Goal: Obtain resource: Download file/media

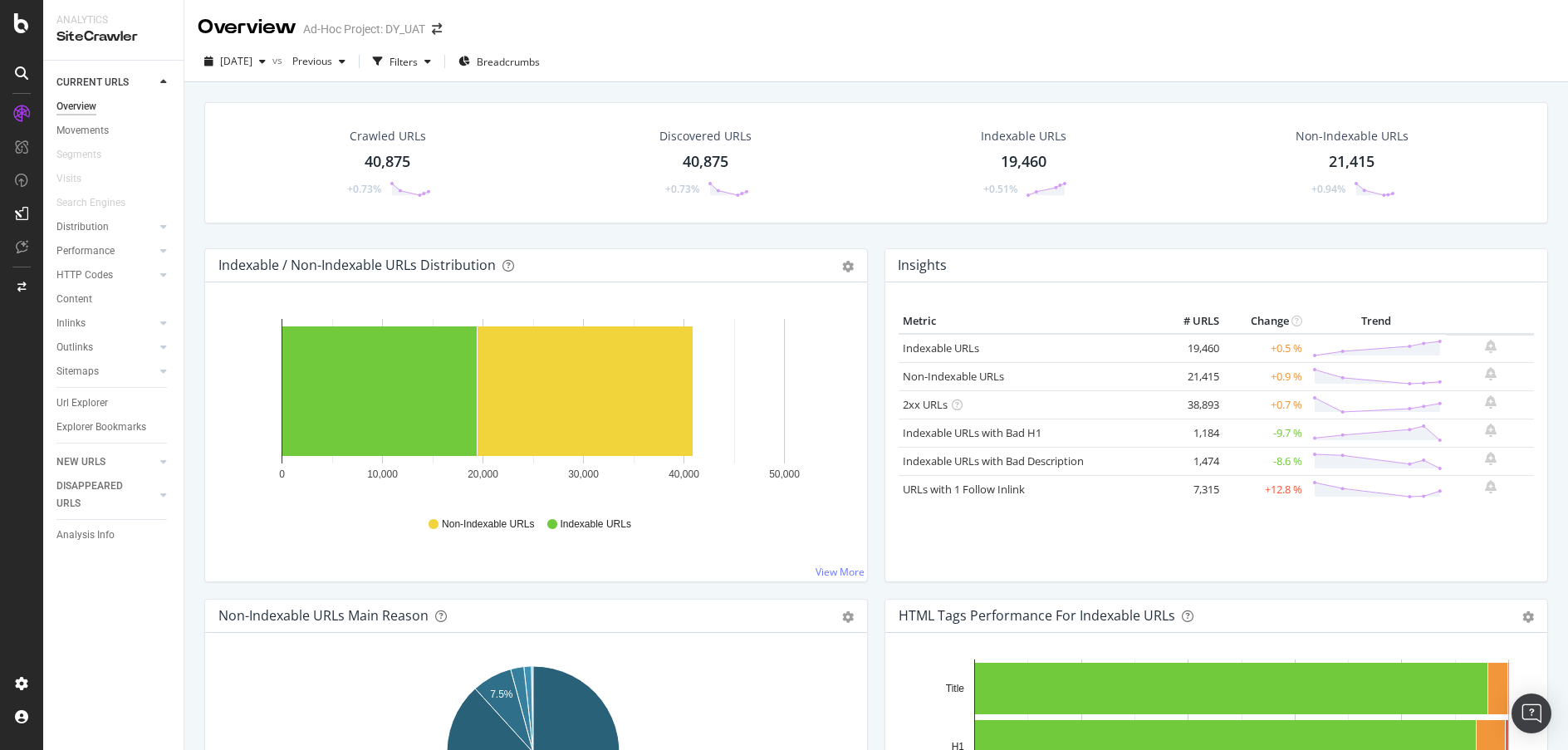
click at [172, 364] on div "Sitemaps" at bounding box center [120, 372] width 127 height 24
click at [167, 365] on div at bounding box center [164, 372] width 17 height 17
click at [97, 370] on div "Sitemaps" at bounding box center [77, 372] width 43 height 18
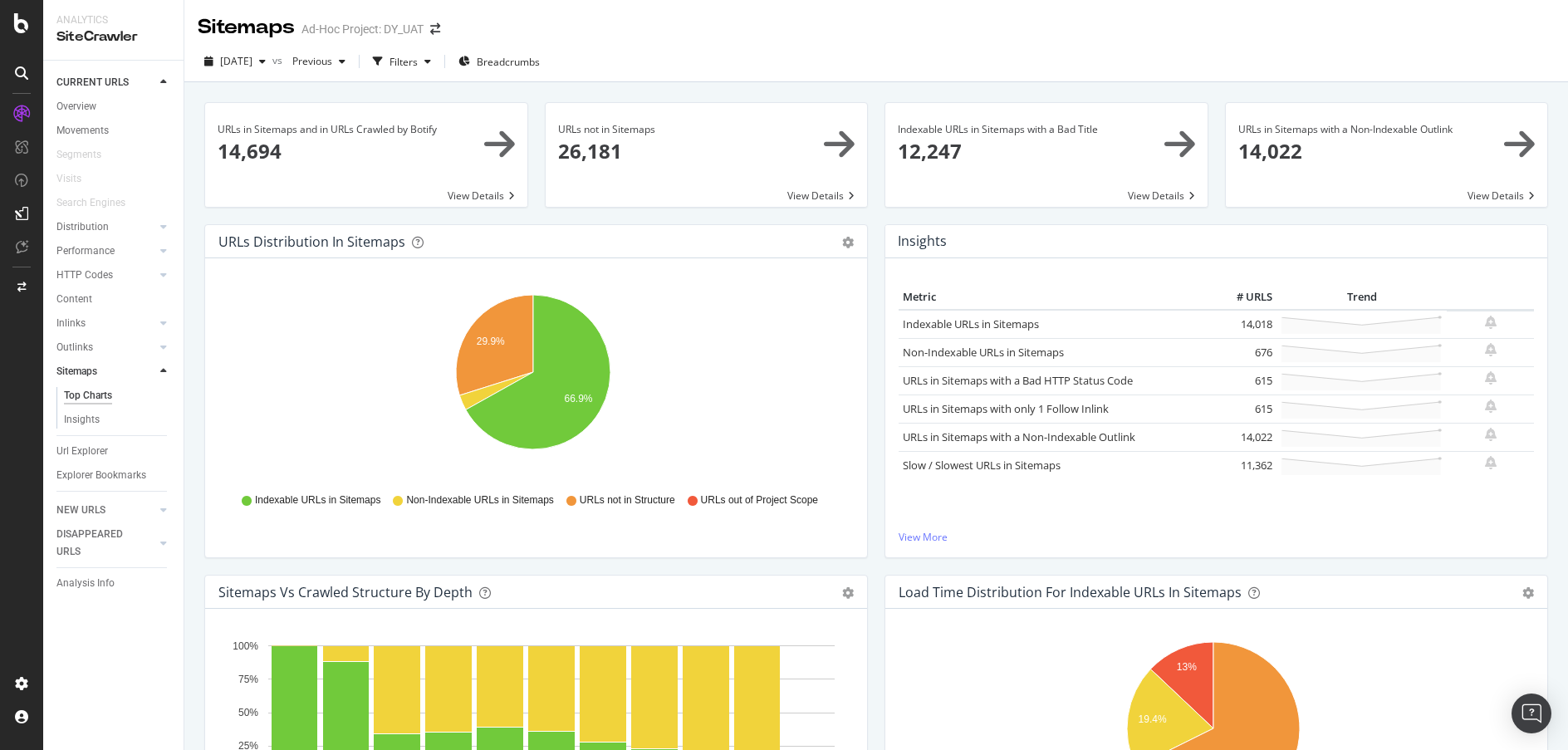
click at [824, 143] on span at bounding box center [706, 155] width 322 height 104
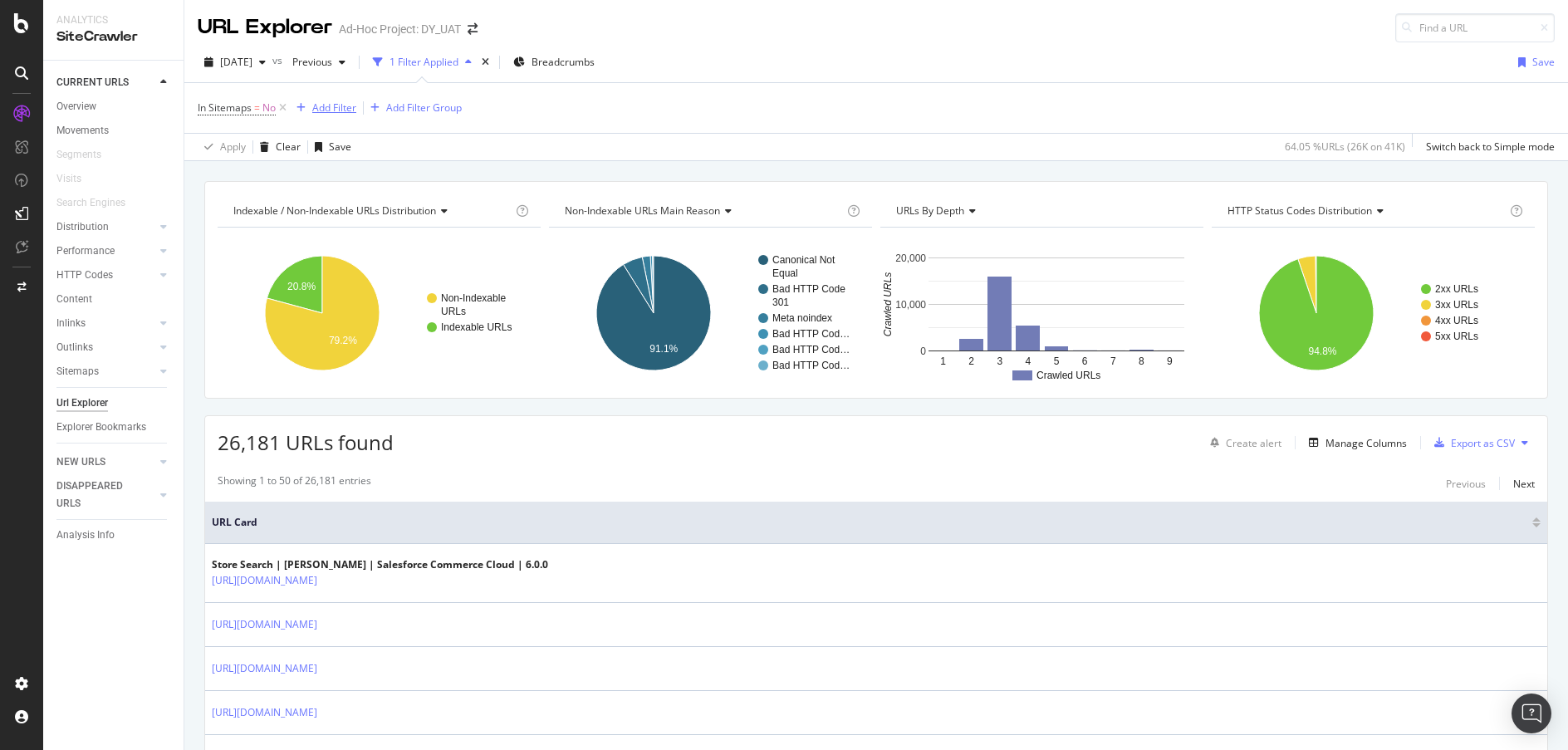
click at [343, 111] on div "Add Filter" at bounding box center [334, 107] width 44 height 14
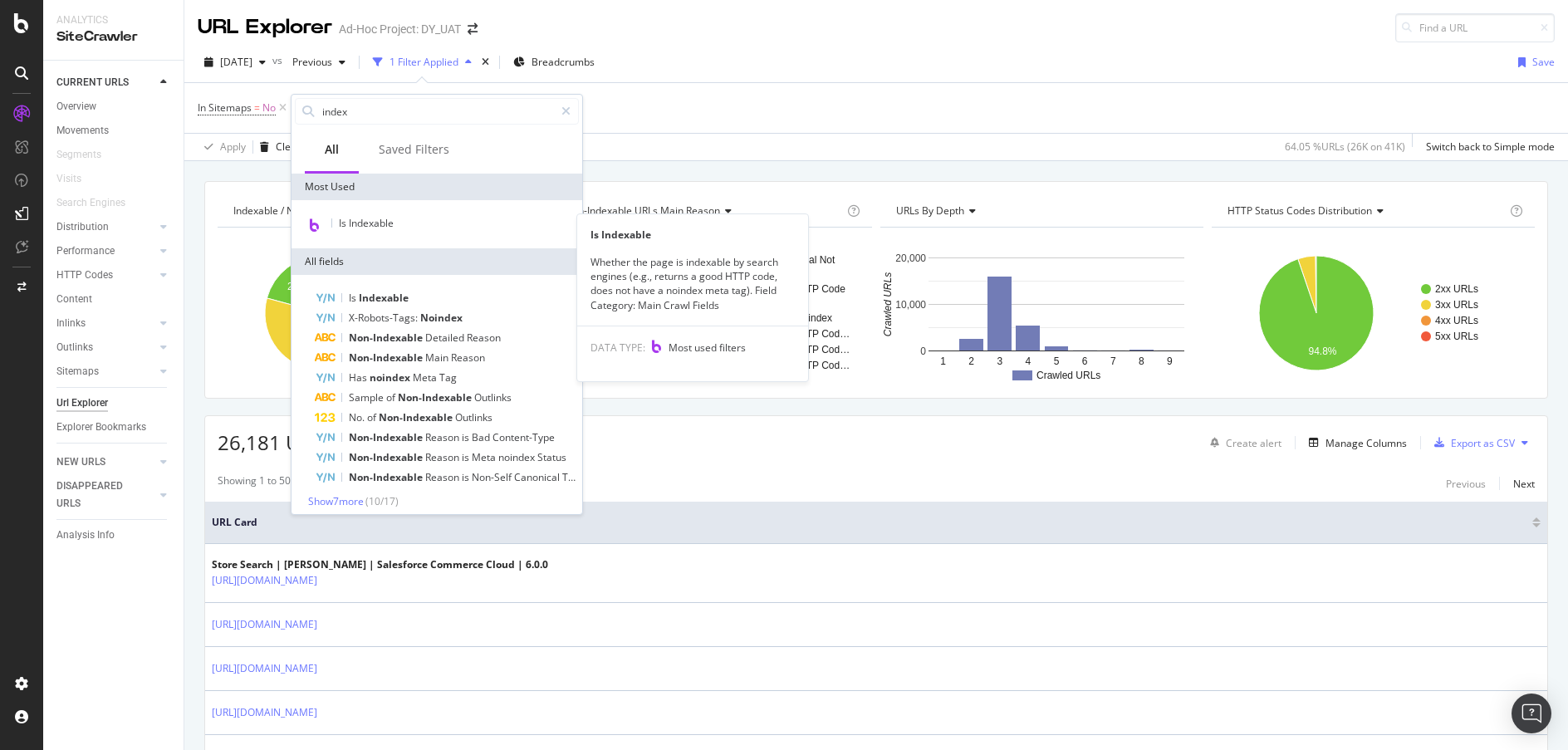
type input "index"
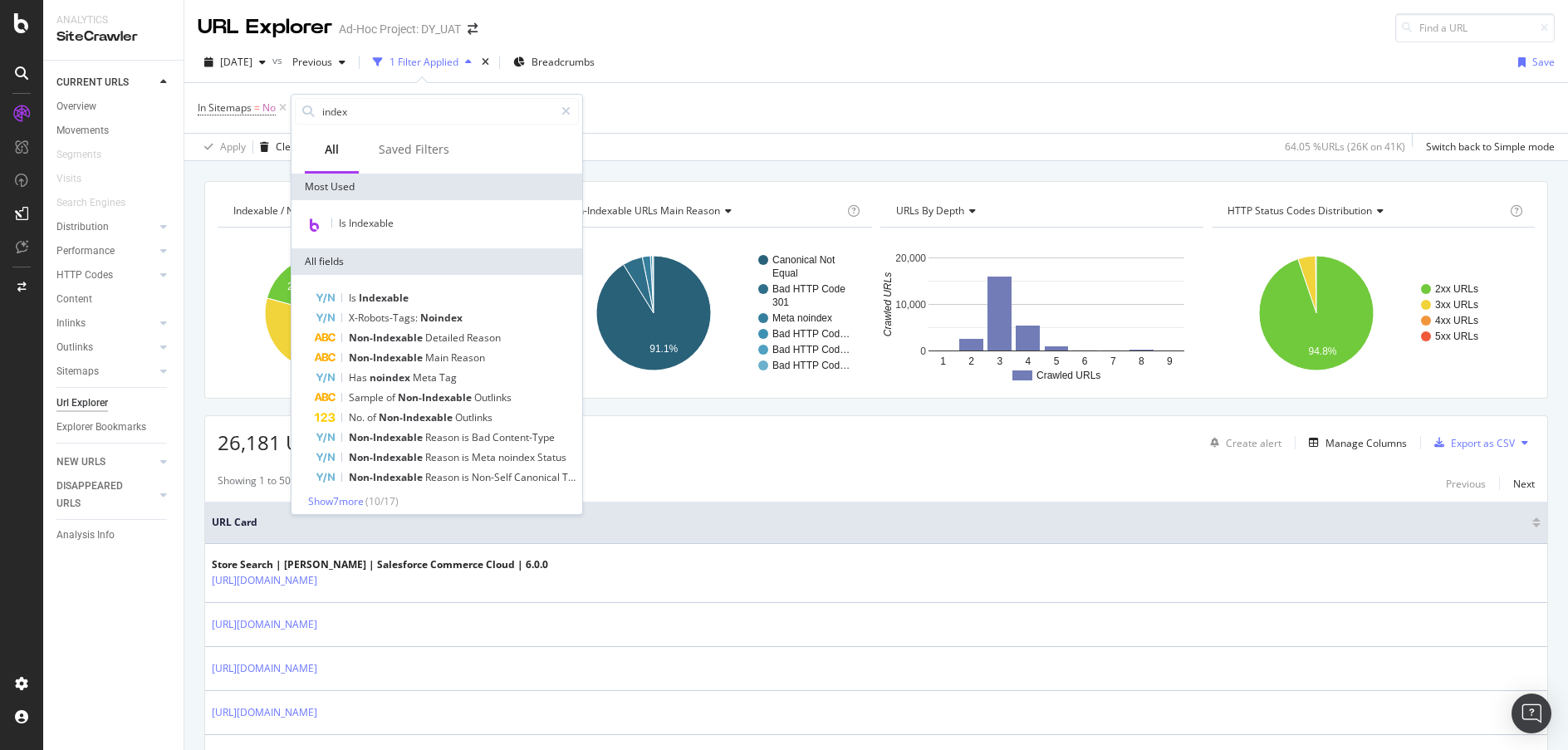
click at [343, 213] on div "Is Indexable" at bounding box center [436, 224] width 290 height 49
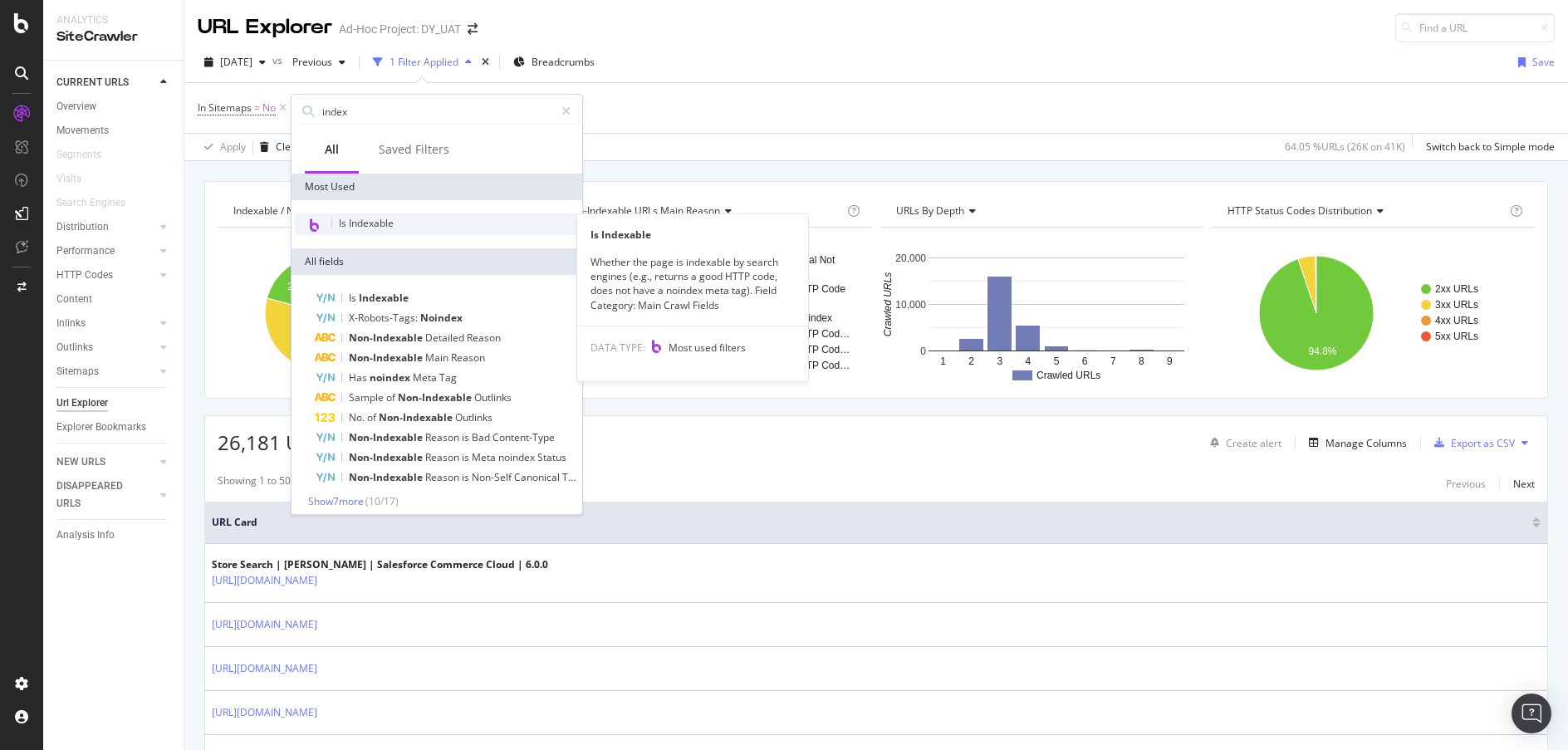
click at [346, 221] on span "Is Indexable" at bounding box center [366, 223] width 54 height 14
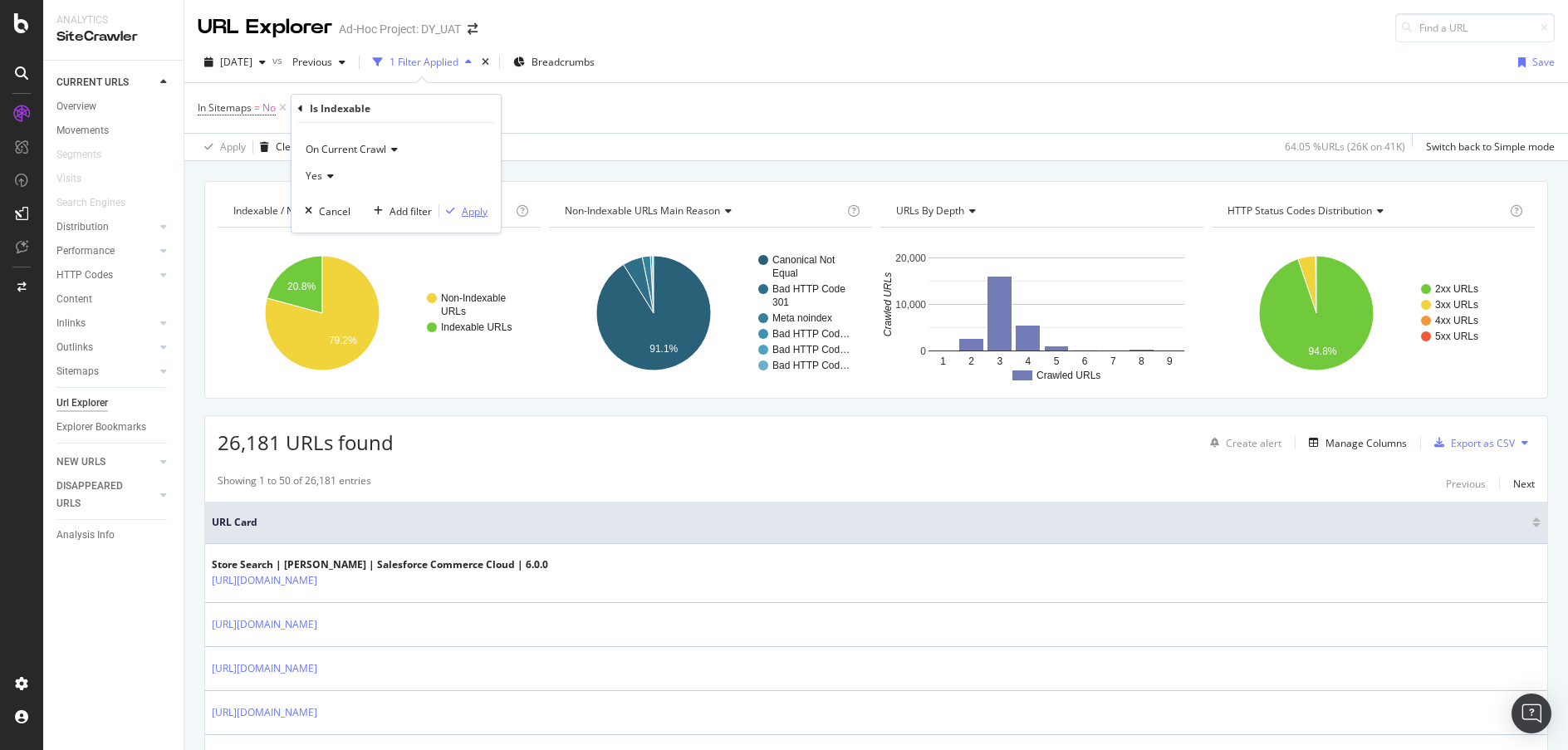
click at [477, 209] on div "Apply" at bounding box center [474, 211] width 26 height 14
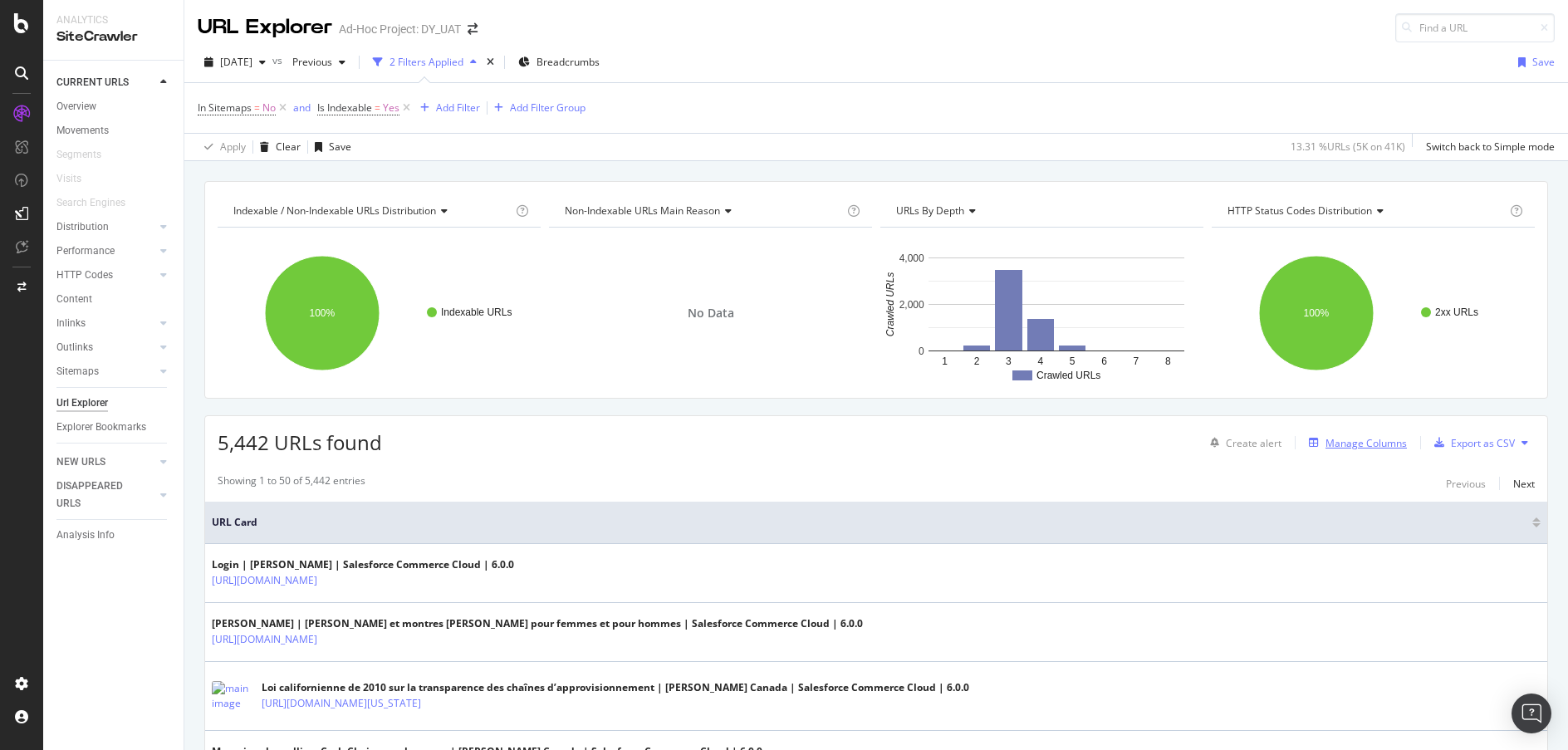
click at [1366, 442] on div "Manage Columns" at bounding box center [1366, 443] width 81 height 14
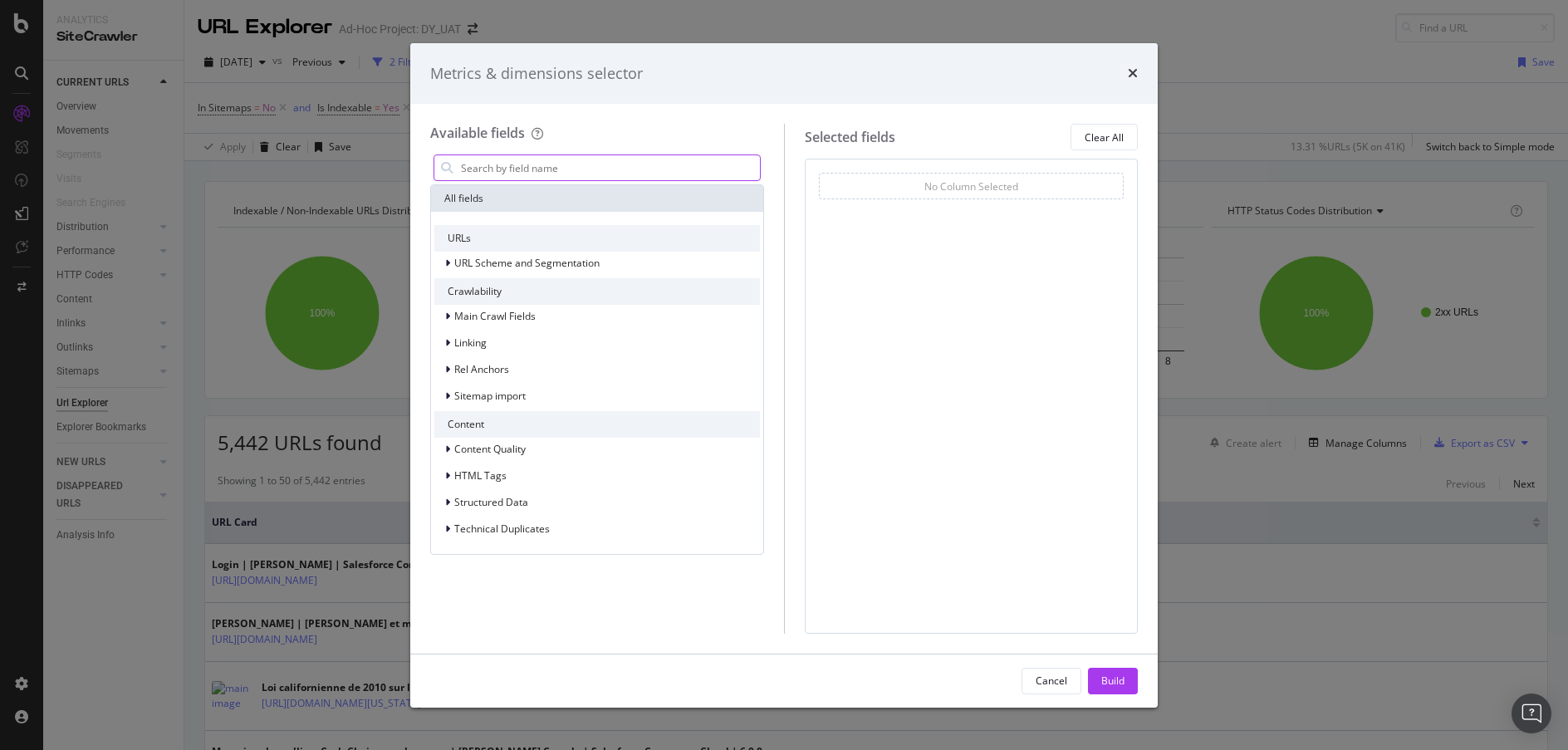
click at [551, 172] on input "modal" at bounding box center [609, 168] width 300 height 25
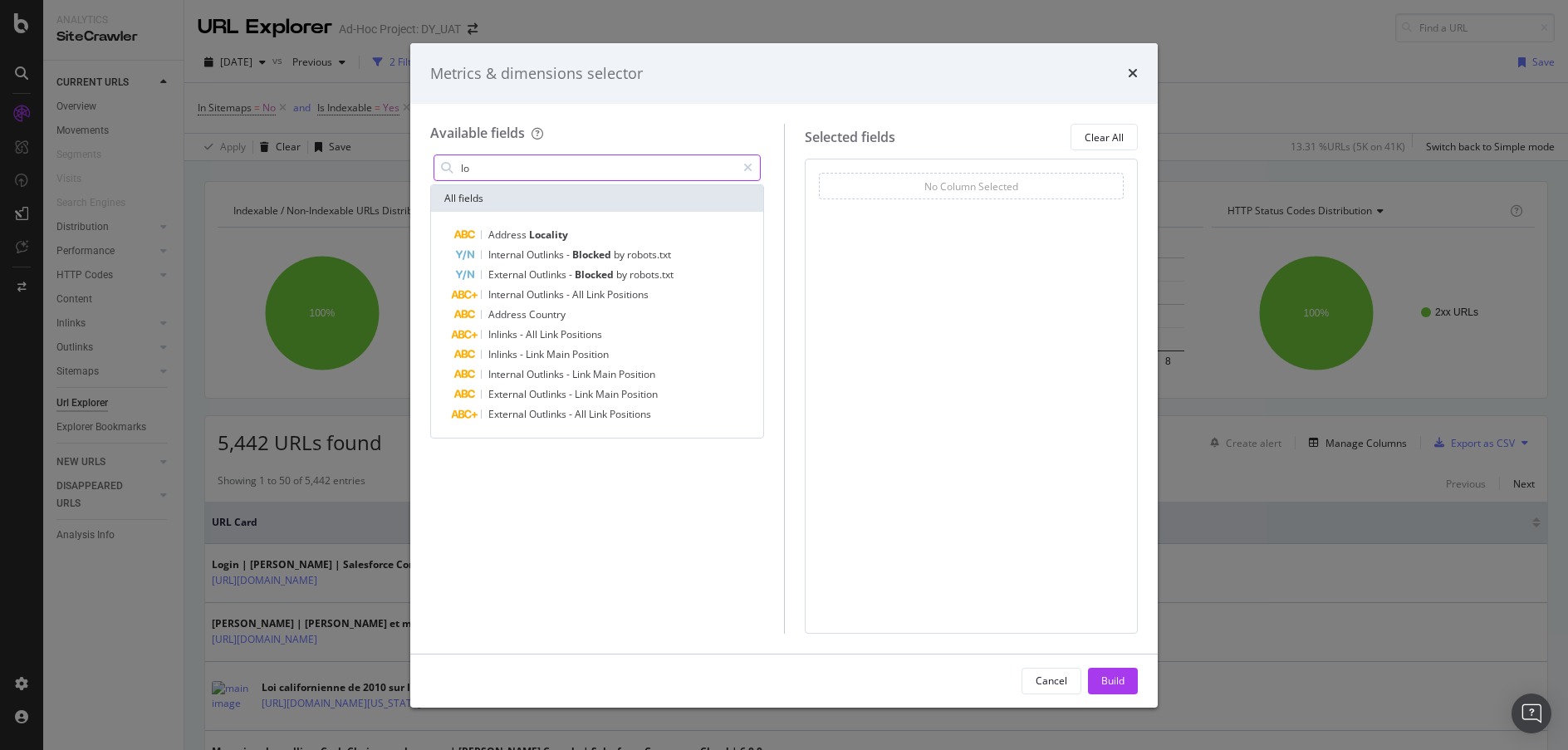
type input "l"
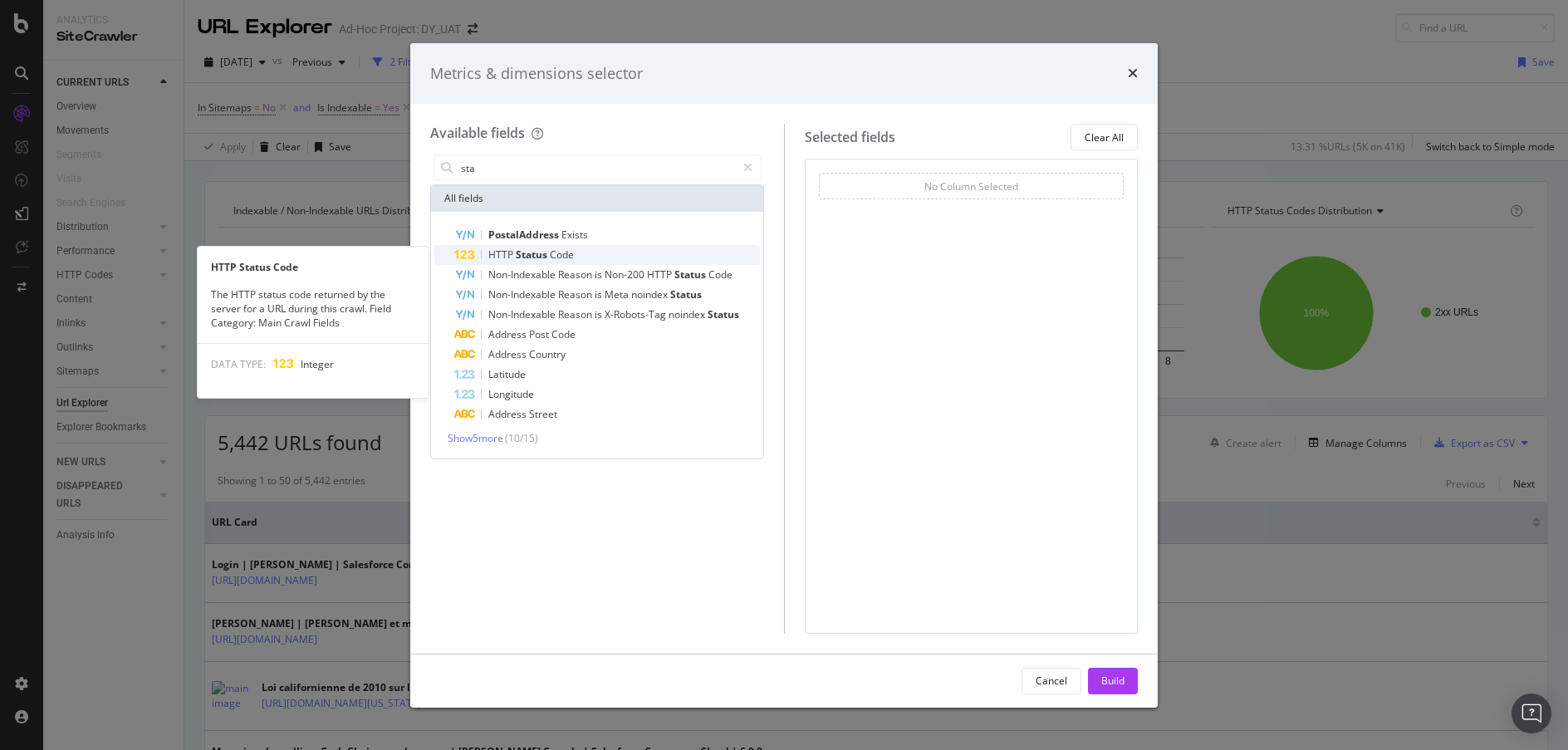
type input "sta"
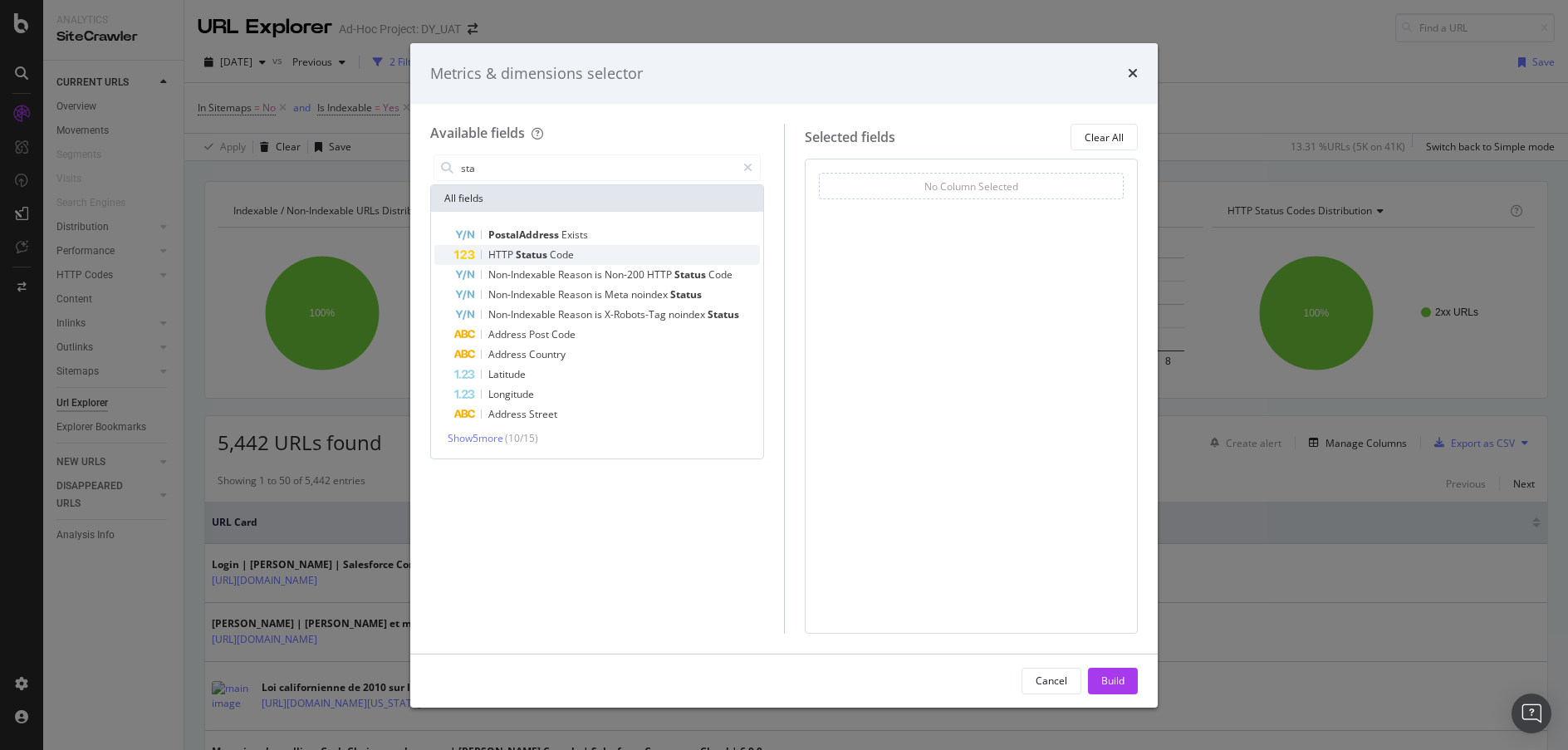
click at [563, 249] on span "Code" at bounding box center [561, 254] width 24 height 14
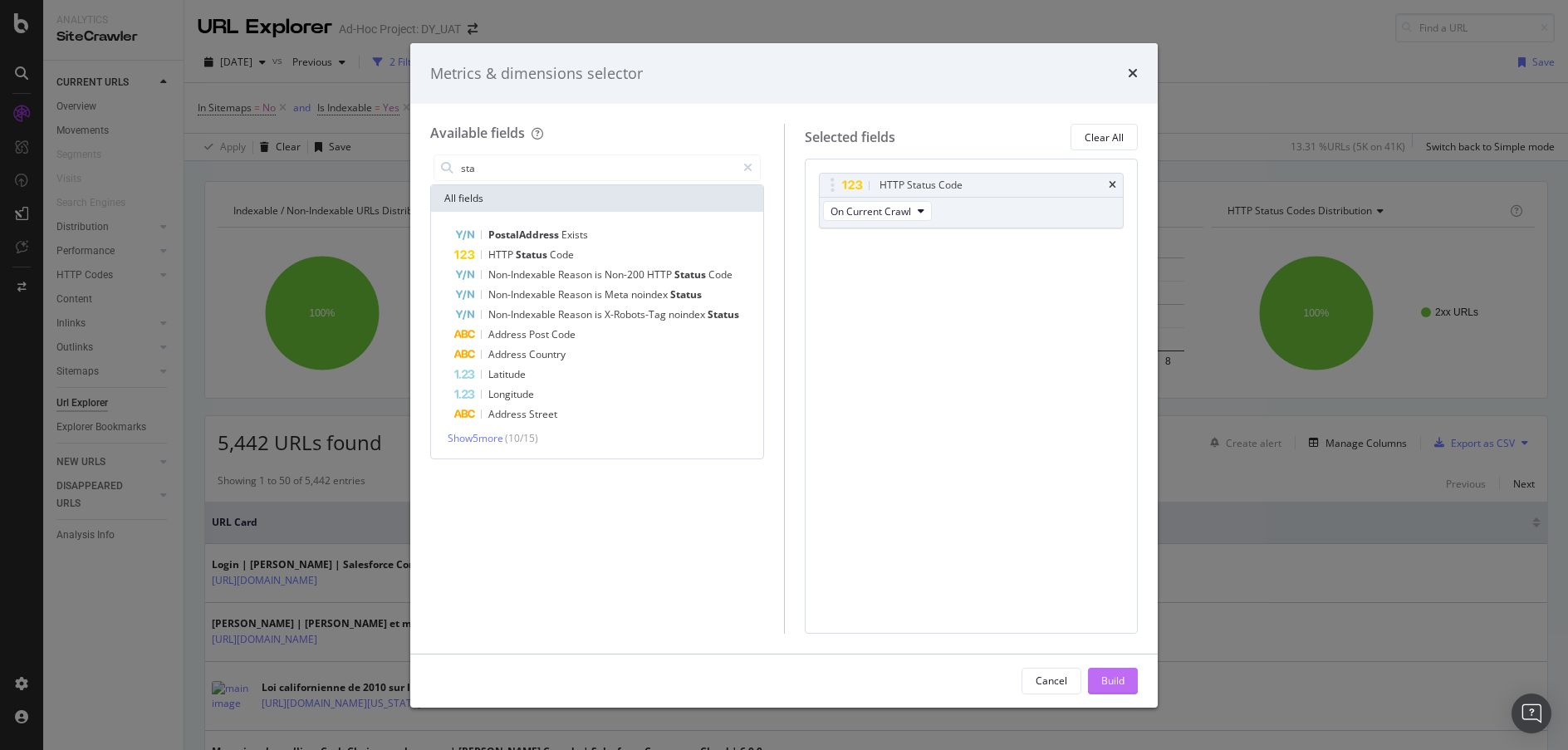
click at [1095, 688] on button "Build" at bounding box center [1113, 681] width 50 height 27
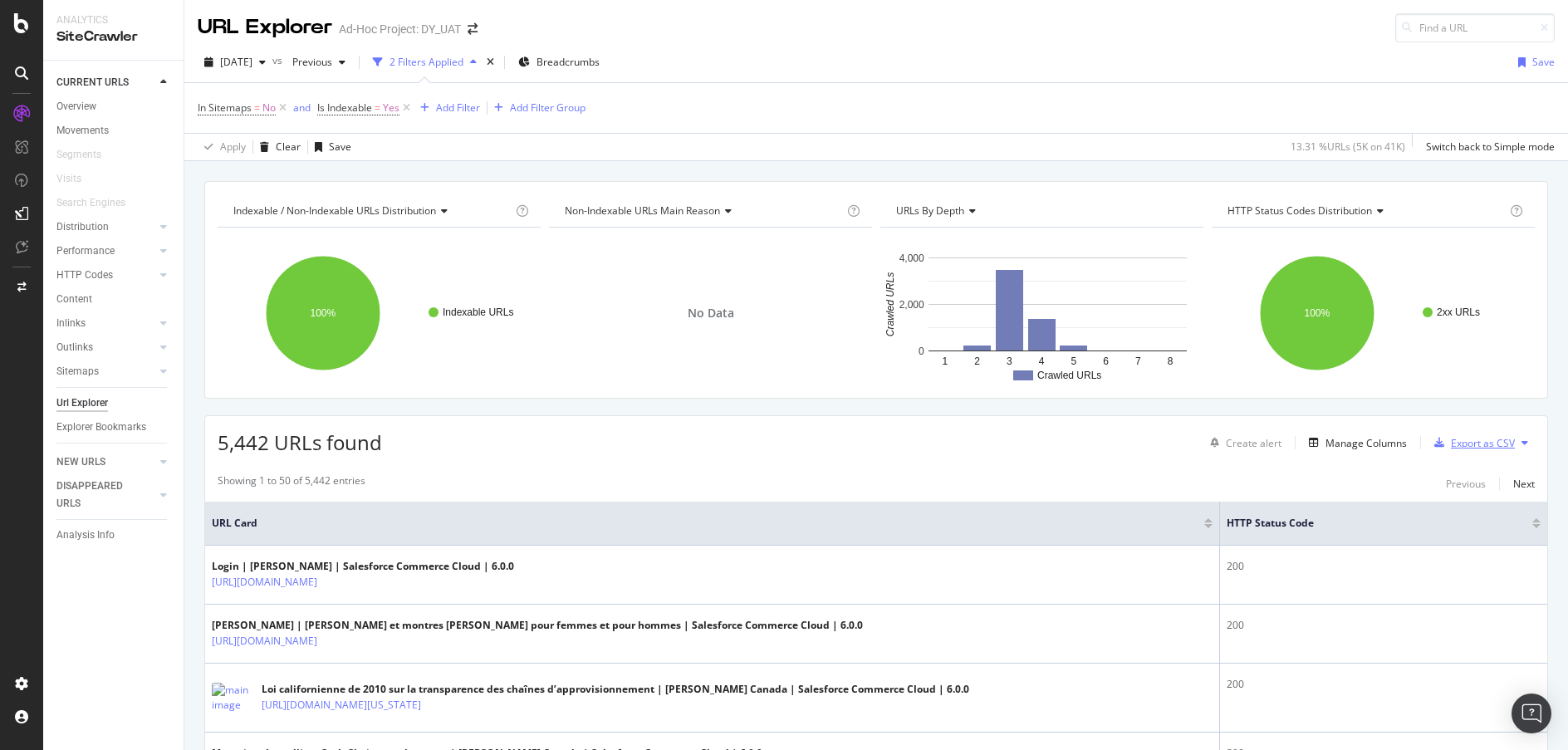
click at [1485, 437] on div "Export as CSV" at bounding box center [1483, 443] width 64 height 14
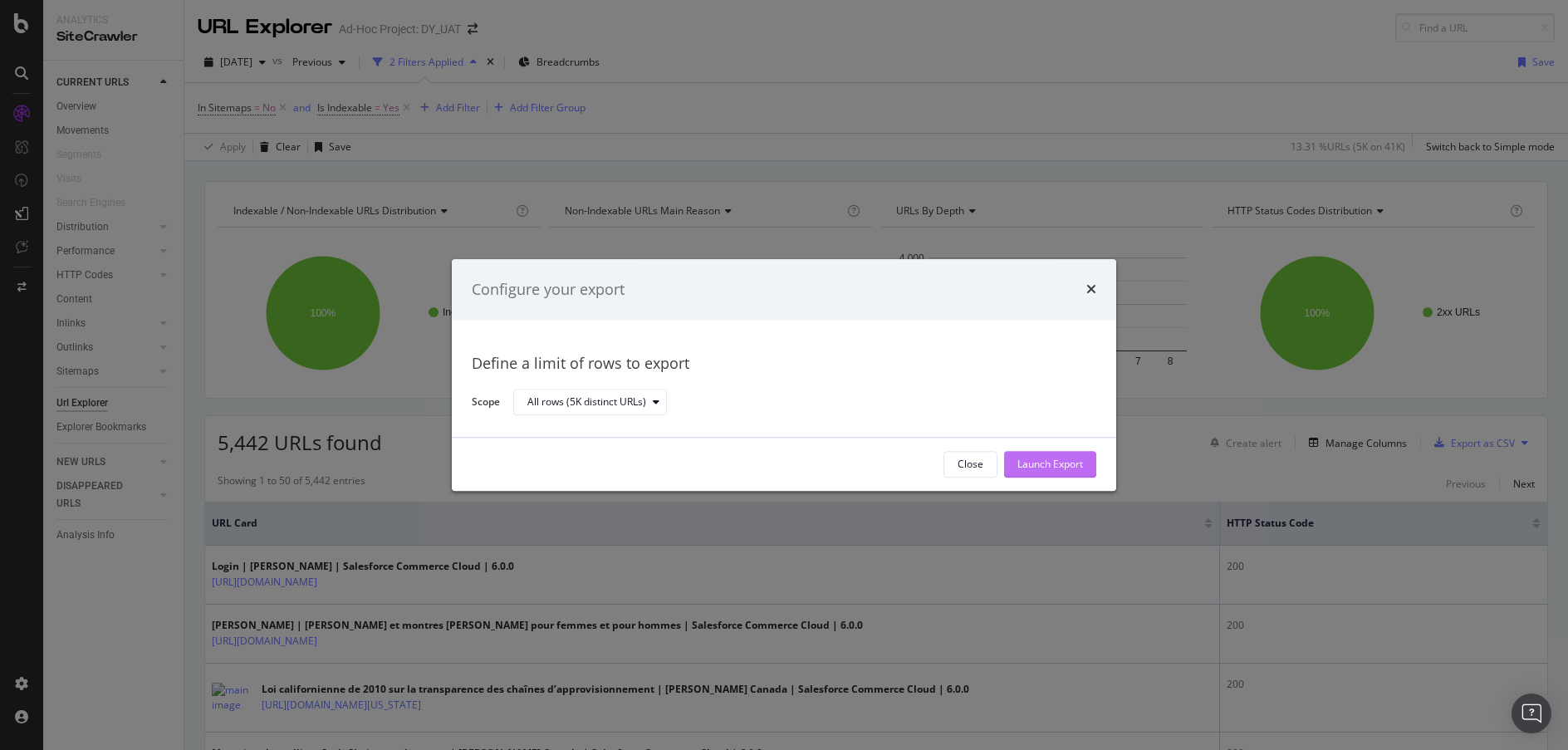
click at [1053, 467] on div "Launch Export" at bounding box center [1050, 465] width 65 height 14
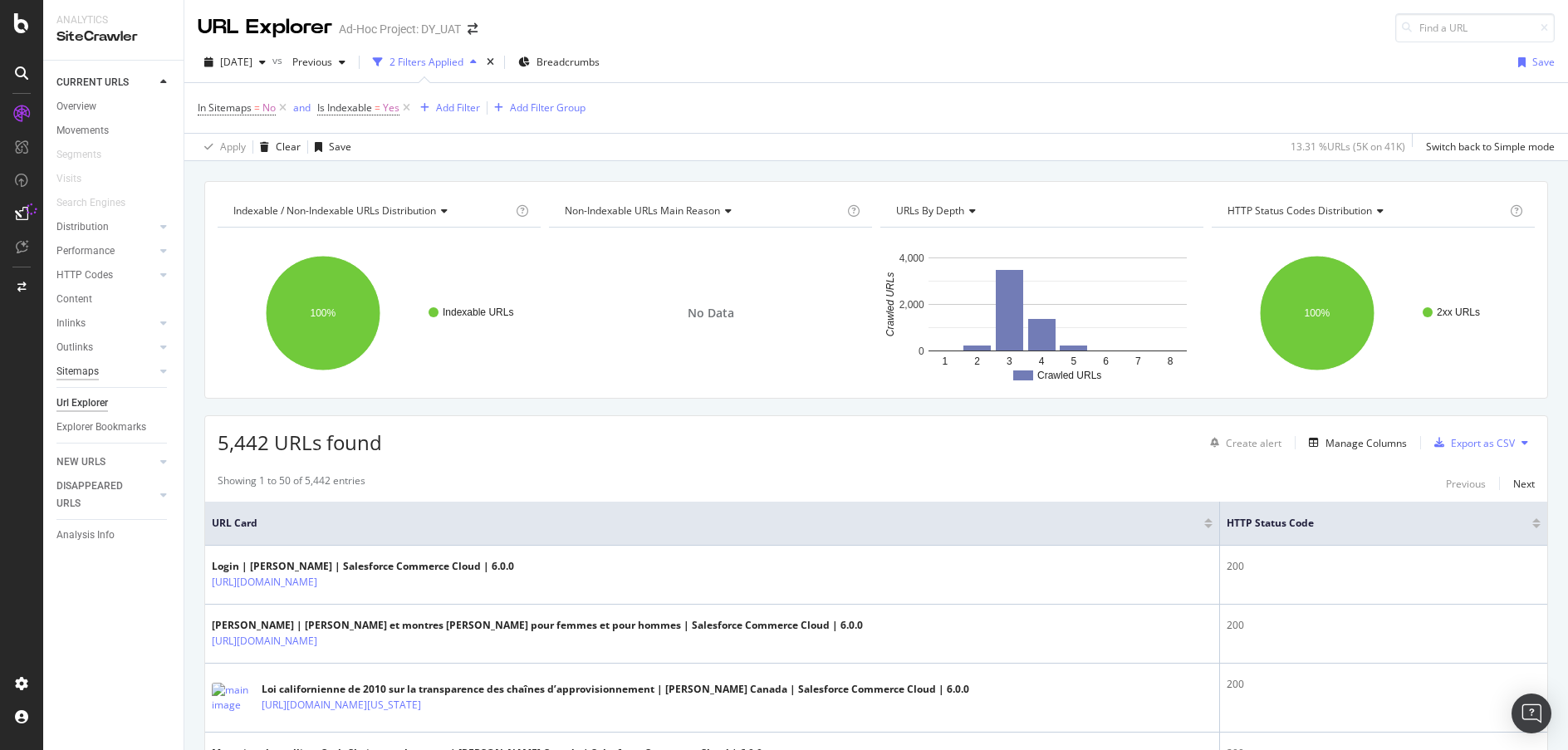
click at [93, 369] on div "Sitemaps" at bounding box center [77, 372] width 43 height 18
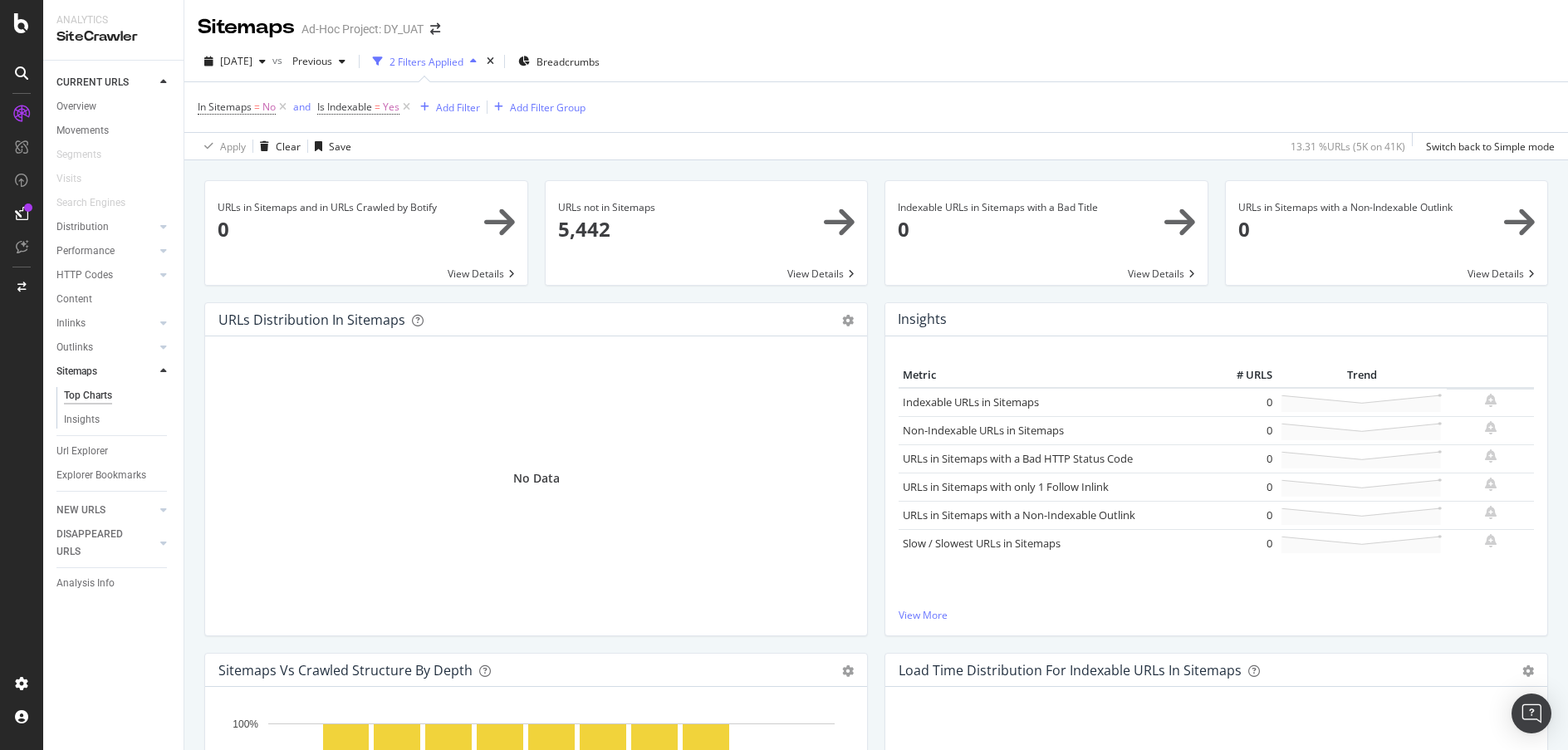
drag, startPoint x: 89, startPoint y: 369, endPoint x: 233, endPoint y: 337, distance: 147.5
click at [89, 369] on div "Sitemaps" at bounding box center [76, 372] width 41 height 18
click at [407, 102] on icon at bounding box center [406, 107] width 14 height 17
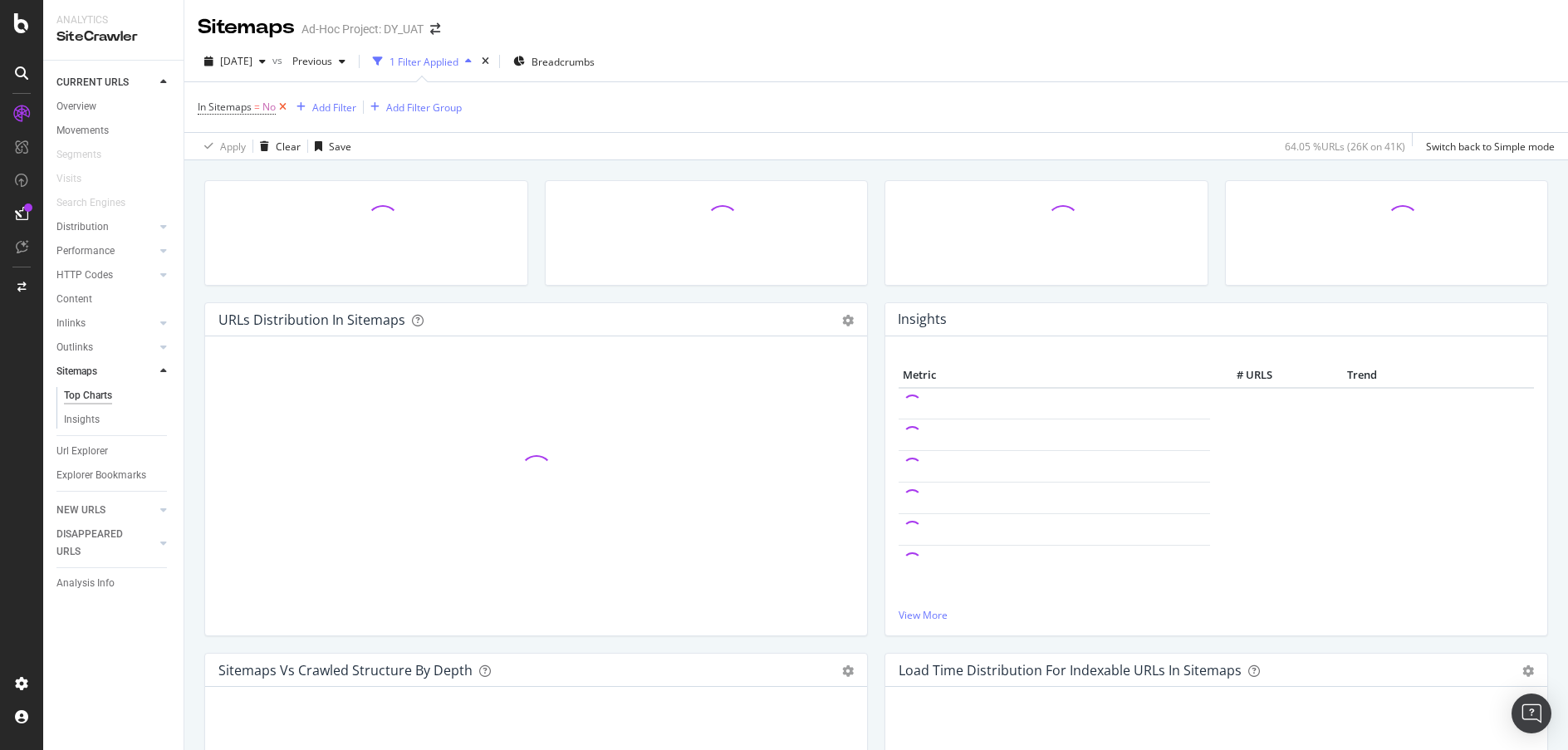
click at [285, 107] on icon at bounding box center [282, 107] width 14 height 17
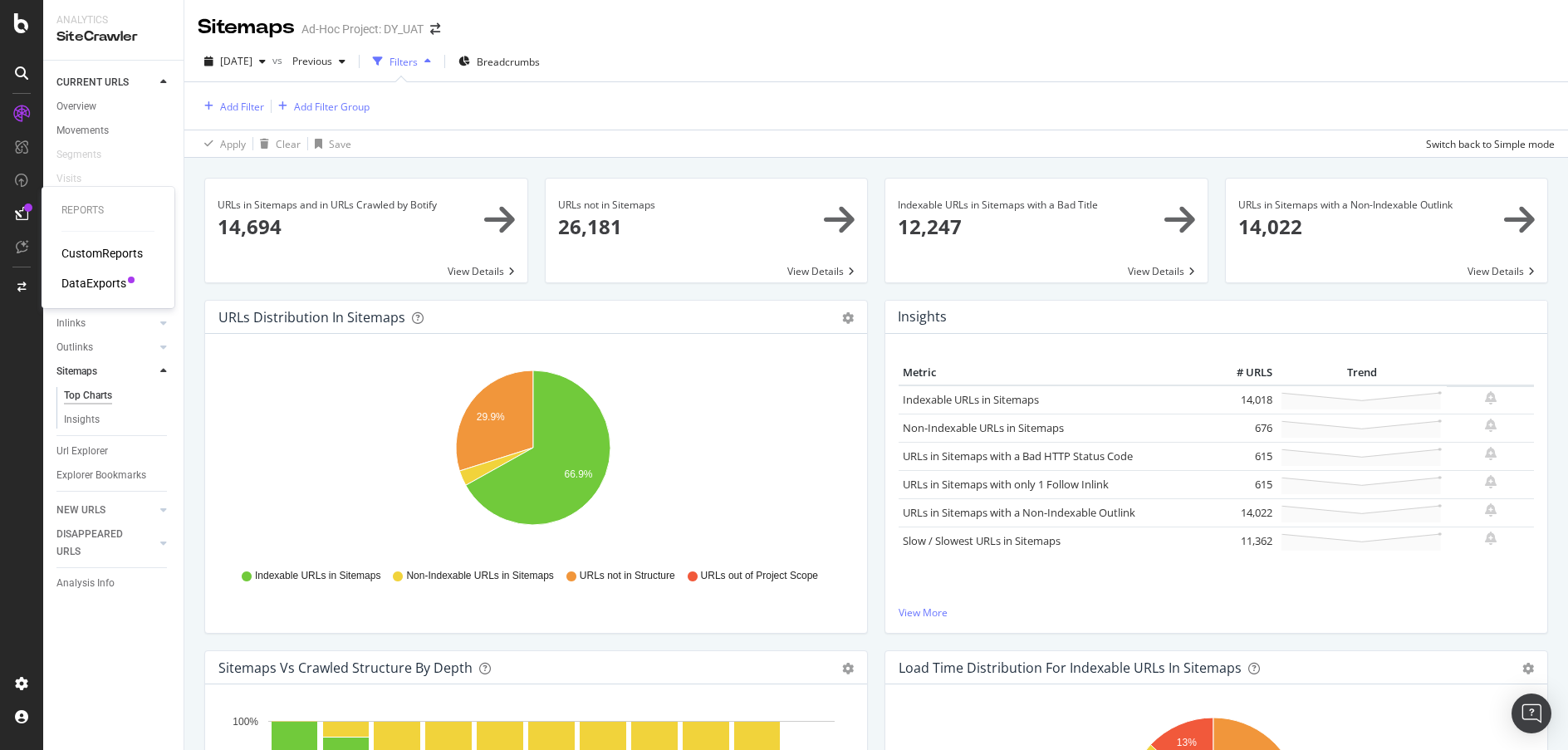
click at [102, 280] on div "DataExports" at bounding box center [93, 283] width 64 height 17
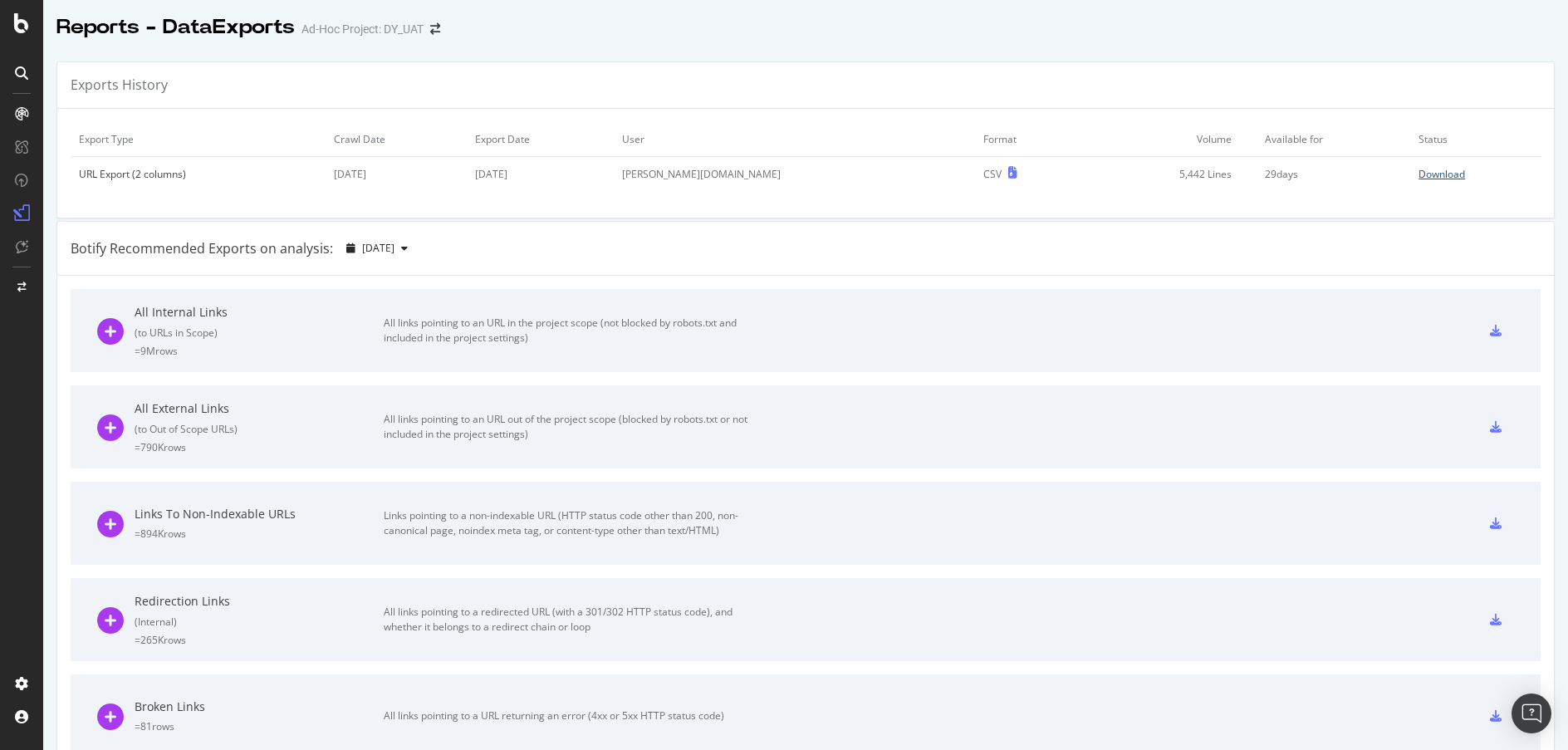
click at [1418, 176] on div "Download" at bounding box center [1442, 173] width 47 height 14
